Goal: Transaction & Acquisition: Purchase product/service

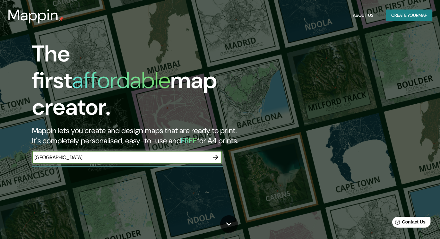
type input "amsterdam central station"
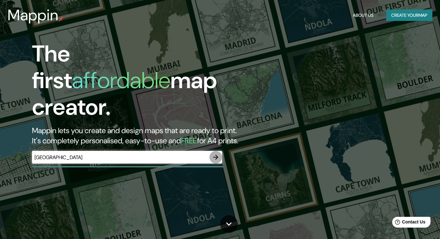
click at [214, 153] on icon "button" at bounding box center [216, 157] width 8 height 8
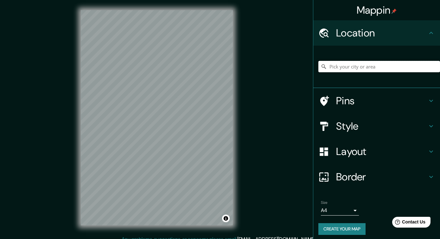
click at [336, 67] on input "Pick your city or area" at bounding box center [379, 66] width 122 height 11
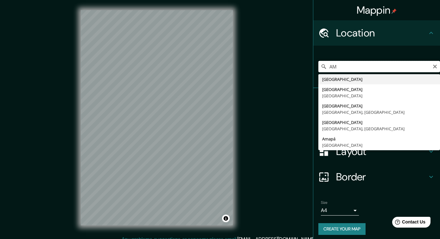
type input "A"
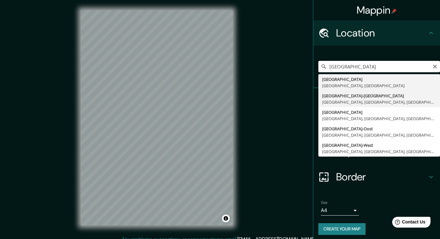
type input "Amsterdam-Centrum, Amsterdam, North Holland, Netherlands"
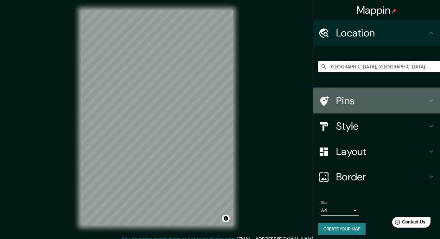
click at [344, 100] on h4 "Pins" at bounding box center [381, 100] width 91 height 13
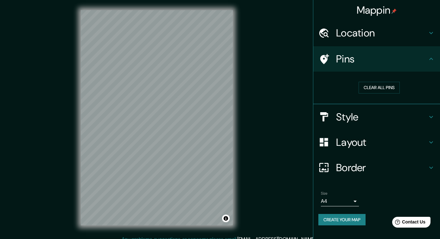
click at [381, 35] on h4 "Location" at bounding box center [381, 33] width 91 height 13
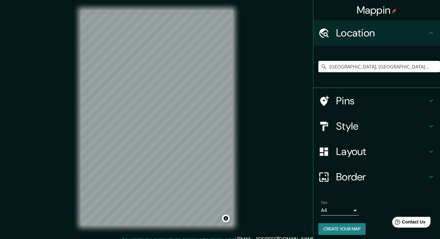
click at [383, 27] on h4 "Location" at bounding box center [381, 33] width 91 height 13
click at [355, 103] on h4 "Pins" at bounding box center [381, 100] width 91 height 13
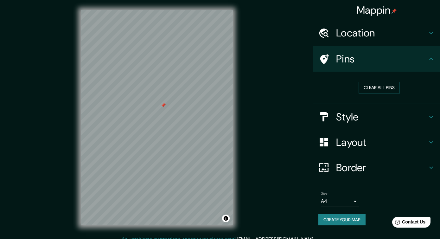
drag, startPoint x: 163, startPoint y: 94, endPoint x: 163, endPoint y: 104, distance: 10.5
click at [163, 104] on div at bounding box center [163, 105] width 5 height 5
click at [374, 84] on button "Clear all pins" at bounding box center [379, 88] width 41 height 12
click at [160, 102] on div at bounding box center [159, 102] width 5 height 5
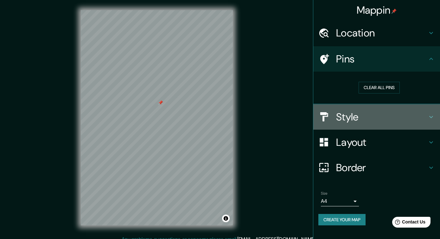
click at [391, 122] on h4 "Style" at bounding box center [381, 117] width 91 height 13
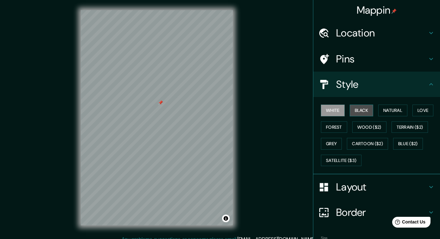
click at [362, 111] on button "Black" at bounding box center [362, 111] width 24 height 12
click at [342, 110] on button "White" at bounding box center [333, 111] width 24 height 12
click at [394, 112] on button "Natural" at bounding box center [392, 111] width 29 height 12
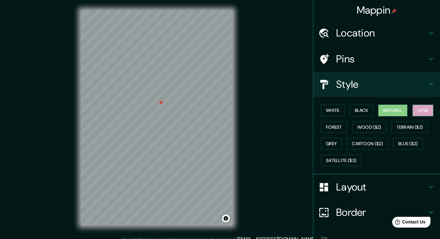
click at [425, 114] on button "Love" at bounding box center [422, 111] width 21 height 12
click at [338, 127] on button "Forest" at bounding box center [334, 127] width 26 height 12
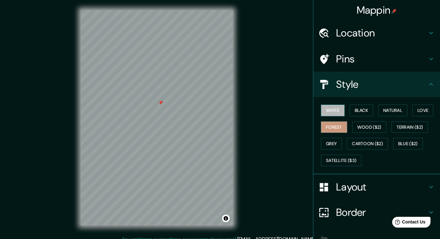
click at [337, 107] on button "White" at bounding box center [333, 111] width 24 height 12
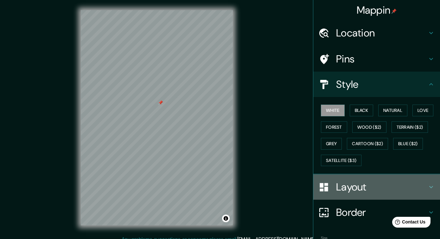
click at [339, 195] on div "Layout" at bounding box center [376, 186] width 127 height 25
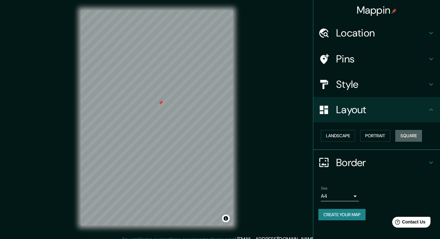
click at [414, 137] on button "Square" at bounding box center [408, 136] width 27 height 12
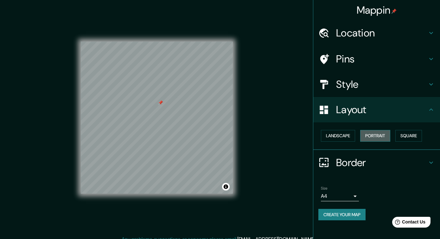
click at [373, 138] on button "Portrait" at bounding box center [375, 136] width 30 height 12
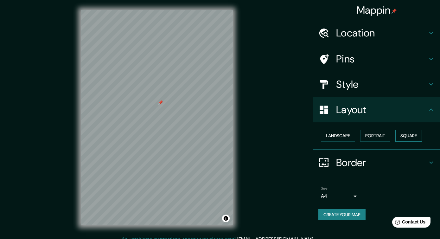
click at [415, 138] on button "Square" at bounding box center [408, 136] width 27 height 12
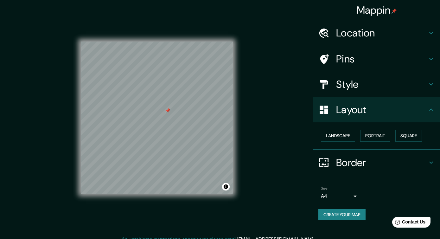
click at [357, 160] on h4 "Border" at bounding box center [381, 162] width 91 height 13
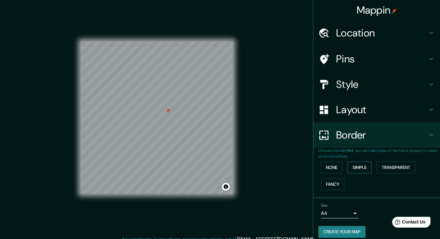
click at [361, 166] on button "Simple" at bounding box center [360, 168] width 24 height 12
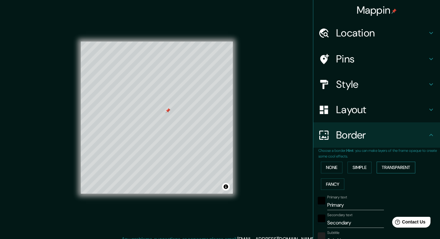
click at [386, 167] on button "Transparent" at bounding box center [396, 168] width 39 height 12
click at [340, 181] on button "Fancy" at bounding box center [332, 184] width 23 height 12
click at [393, 169] on button "Transparent" at bounding box center [396, 168] width 39 height 12
click at [366, 169] on button "Simple" at bounding box center [360, 168] width 24 height 12
click at [366, 167] on button "Simple" at bounding box center [360, 168] width 24 height 12
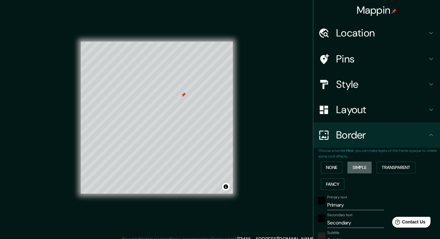
type input "38"
click at [385, 170] on button "Transparent" at bounding box center [396, 168] width 39 height 12
click at [340, 182] on button "Fancy" at bounding box center [332, 184] width 23 height 12
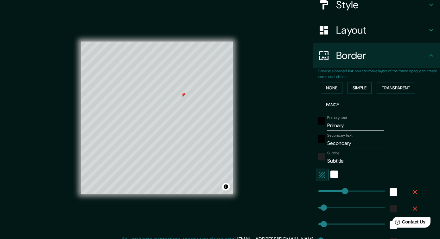
scroll to position [80, 0]
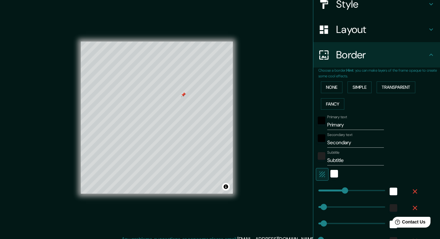
click at [355, 127] on input "Primary" at bounding box center [355, 125] width 57 height 10
type input "Am"
type input "38"
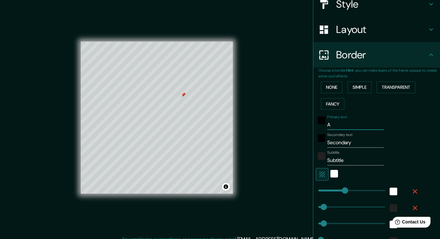
type input "38"
type input "19"
type input "Ams"
type input "38"
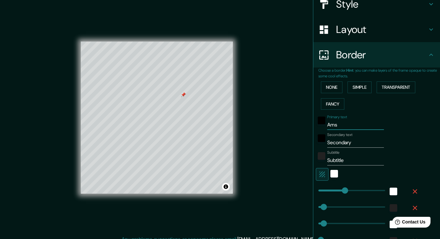
type input "19"
type input "Amst"
type input "38"
type input "19"
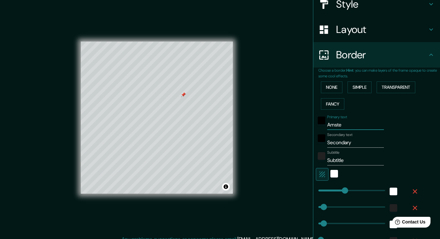
type input "Amster"
type input "38"
type input "19"
type input "Amsterda"
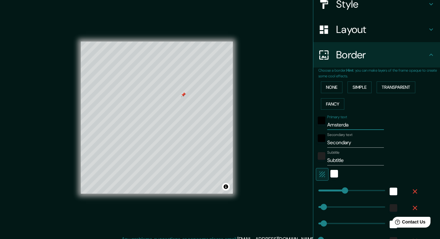
type input "38"
type input "19"
type input "Amsterdam"
type input "38"
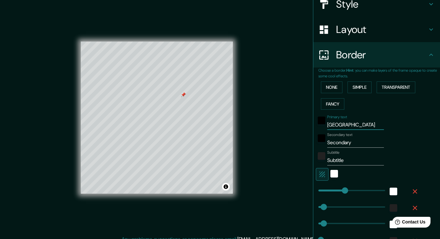
type input "38"
type input "19"
type input "Amsterdam"
click at [345, 141] on input "Secondary" at bounding box center [355, 142] width 57 height 10
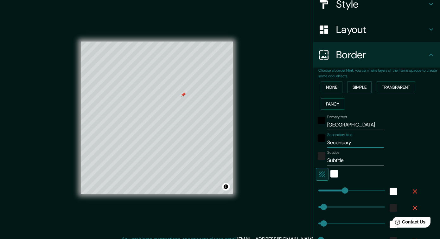
type input "C"
type input "38"
type input "19"
type input "Ce"
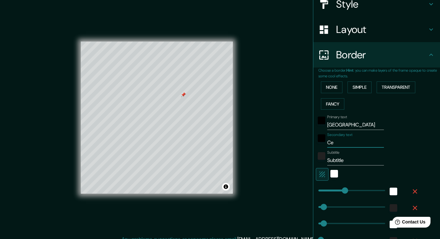
type input "38"
type input "19"
type input "Cen"
type input "38"
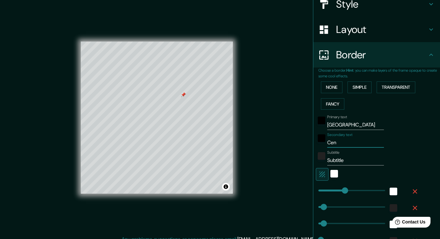
type input "38"
type input "19"
type input "Cent"
type input "38"
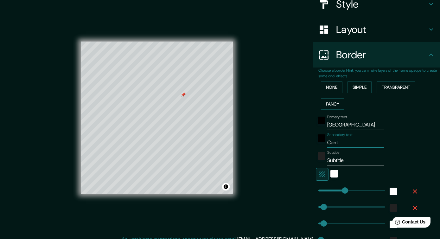
type input "19"
type input "Centr"
type input "38"
type input "19"
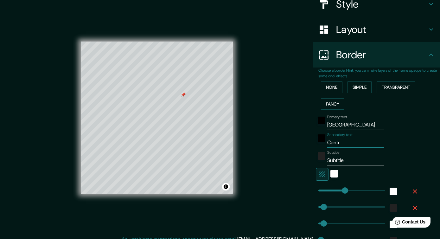
type input "Centra"
type input "38"
type input "19"
type input "Central"
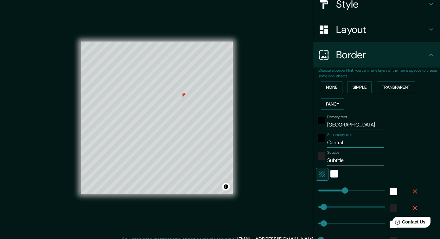
type input "38"
type input "19"
type input "Central"
type input "38"
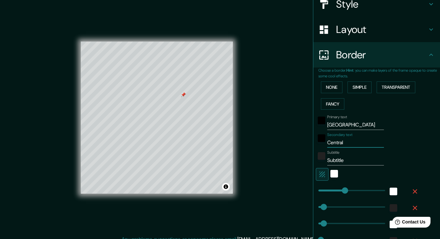
type input "38"
type input "19"
type input "Central S"
type input "38"
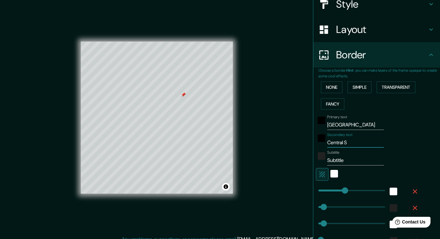
type input "19"
type input "Central St"
type input "38"
type input "19"
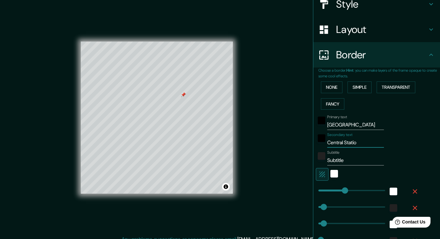
type input "Central Station"
type input "38"
type input "19"
type input "Central Station"
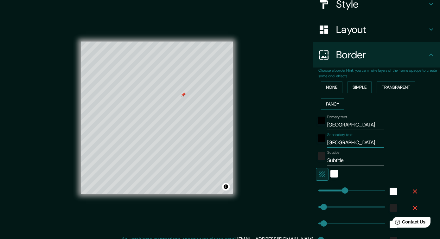
click at [338, 161] on input "Subtitle" at bounding box center [355, 160] width 57 height 10
type input "F"
type input "38"
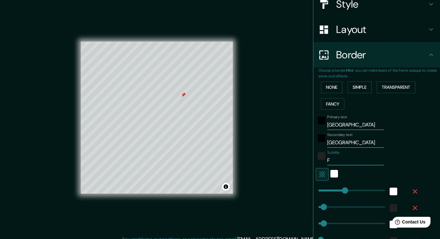
type input "19"
type input "Fir"
type input "38"
type input "19"
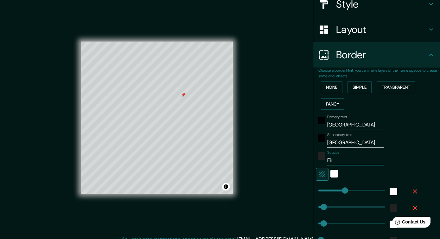
type input "Firs"
type input "38"
type input "19"
type input "First"
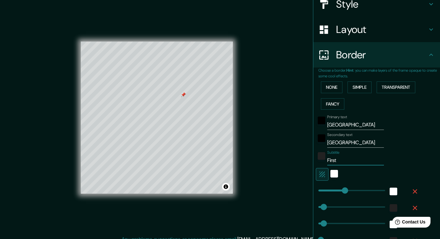
type input "38"
type input "19"
type input "First"
type input "38"
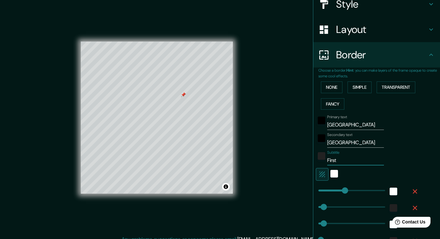
type input "38"
type input "19"
type input "FirstD"
type input "38"
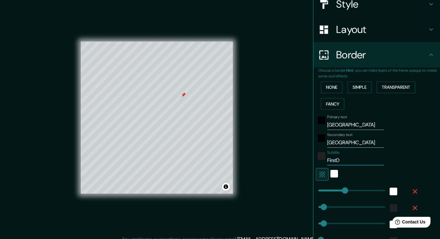
type input "19"
type input "FirstDa"
type input "38"
type input "19"
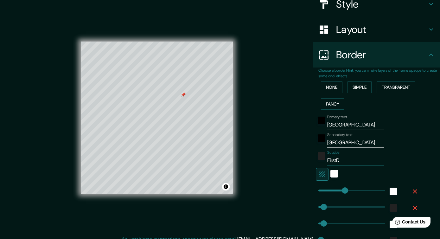
type input "First"
type input "38"
type input "19"
type input "First"
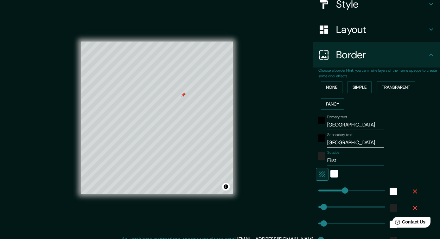
type input "38"
type input "19"
type input "First Da"
type input "38"
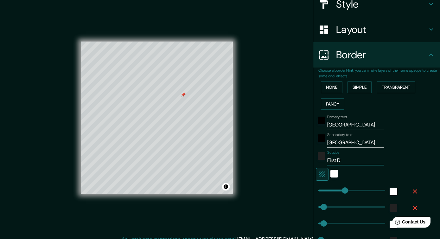
type input "38"
type input "19"
type input "First Date"
type input "38"
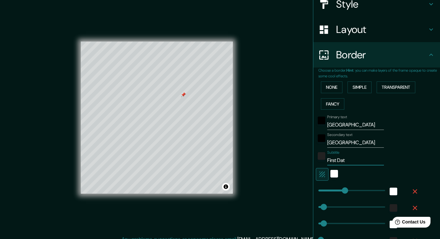
type input "19"
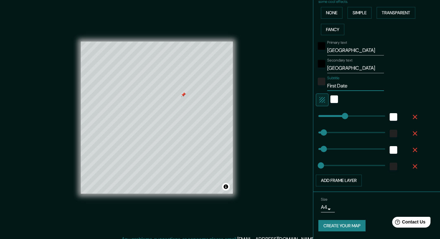
scroll to position [7, 0]
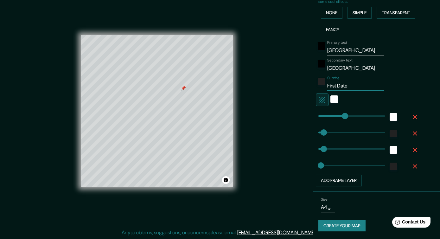
type input "First Date"
click at [329, 208] on body "Mappin Location Amsterdam-Centrum, Amsterdam, North Holland, Netherlands Pins S…" at bounding box center [220, 112] width 440 height 239
click at [362, 201] on div at bounding box center [220, 119] width 440 height 239
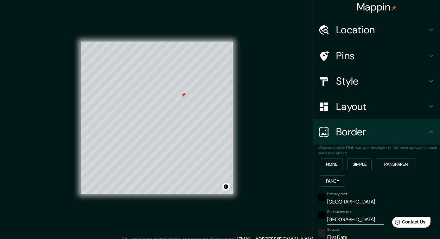
scroll to position [0, 0]
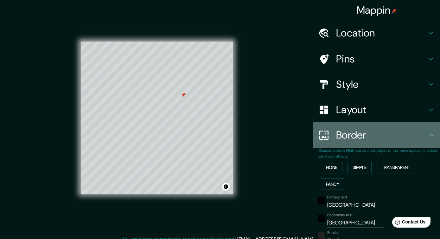
click at [394, 133] on h4 "Border" at bounding box center [381, 135] width 91 height 13
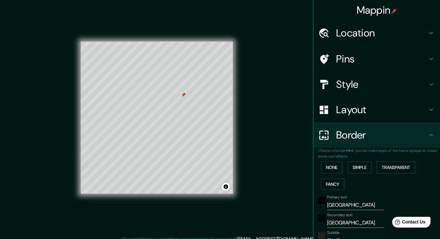
click at [430, 58] on icon at bounding box center [431, 59] width 8 height 8
type input "38"
type input "19"
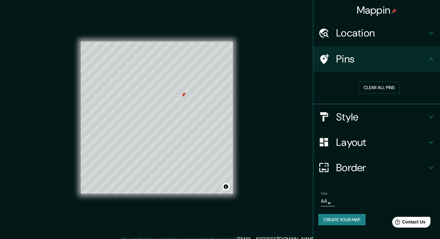
click at [430, 58] on icon at bounding box center [431, 59] width 8 height 8
click at [409, 170] on h4 "Border" at bounding box center [381, 167] width 91 height 13
type input "38"
type input "19"
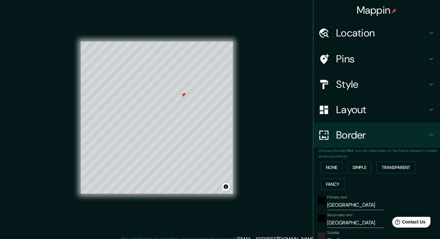
click at [426, 133] on h4 "Border" at bounding box center [381, 135] width 91 height 13
click at [428, 88] on icon at bounding box center [431, 84] width 8 height 8
type input "38"
type input "19"
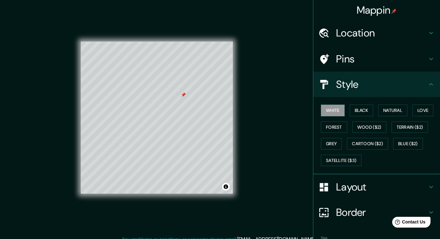
click at [428, 88] on icon at bounding box center [431, 84] width 8 height 8
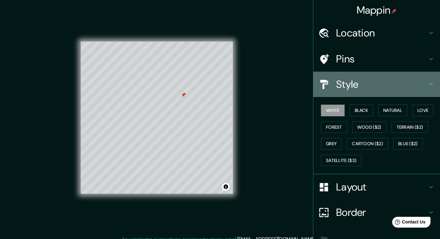
click at [432, 86] on icon at bounding box center [431, 84] width 8 height 8
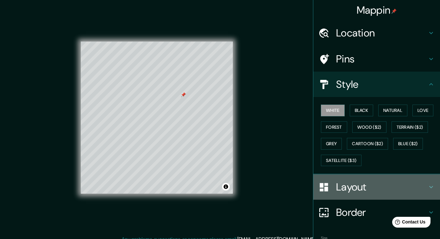
click at [428, 187] on icon at bounding box center [431, 187] width 8 height 8
type input "38"
type input "19"
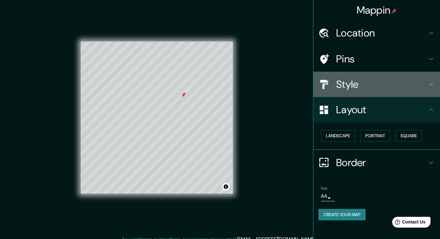
click at [431, 82] on icon at bounding box center [431, 84] width 8 height 8
type input "38"
type input "19"
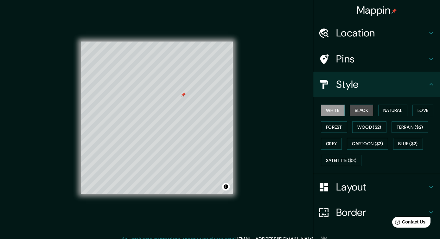
click at [368, 108] on button "Black" at bounding box center [362, 111] width 24 height 12
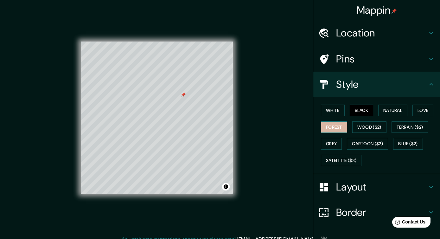
click at [335, 124] on button "Forest" at bounding box center [334, 127] width 26 height 12
click at [358, 110] on button "Black" at bounding box center [362, 111] width 24 height 12
click at [341, 108] on button "White" at bounding box center [333, 111] width 24 height 12
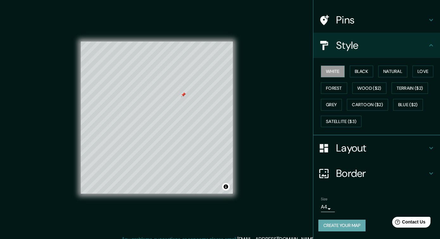
click at [342, 225] on button "Create your map" at bounding box center [341, 226] width 47 height 12
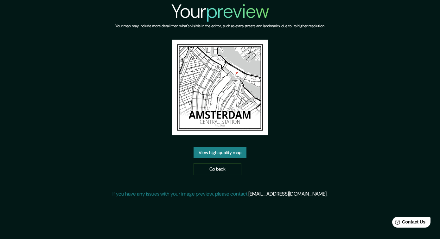
click at [238, 149] on link "View high quality map" at bounding box center [220, 153] width 53 height 12
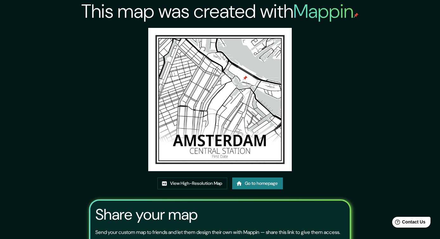
click at [219, 72] on img at bounding box center [219, 99] width 143 height 143
click at [210, 187] on link "View High-Resolution Map" at bounding box center [192, 183] width 70 height 12
